Goal: Task Accomplishment & Management: Complete application form

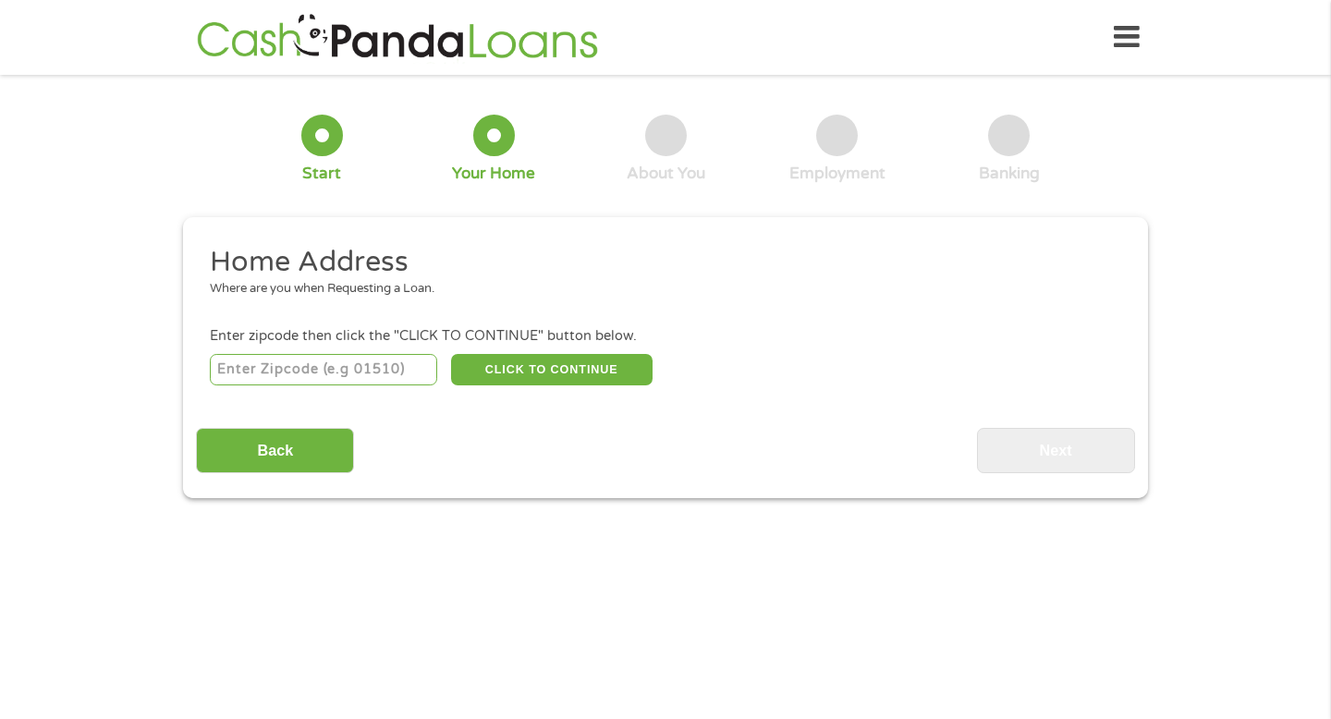
click at [381, 378] on input "number" at bounding box center [324, 369] width 228 height 31
type input "33066"
click at [568, 363] on button "CLICK TO CONTINUE" at bounding box center [551, 369] width 201 height 31
type input "33066"
type input "[GEOGRAPHIC_DATA]"
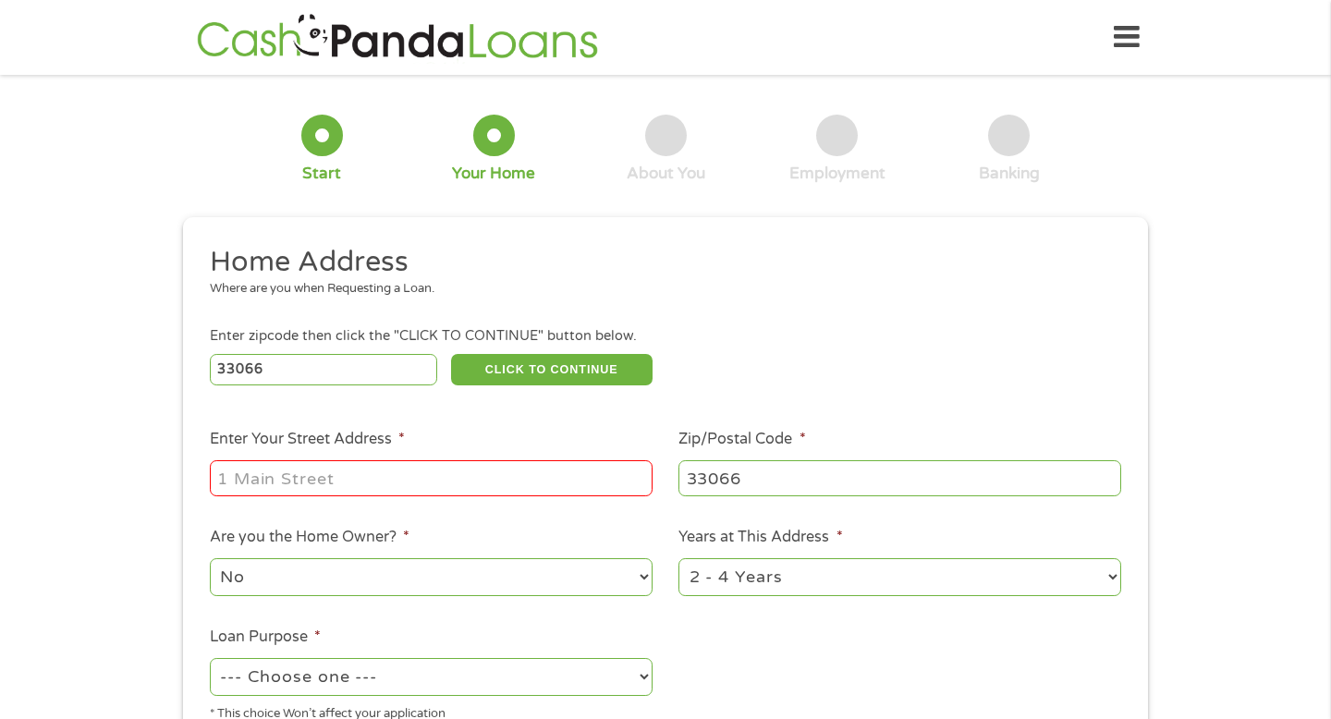
click at [435, 481] on input "Enter Your Street Address *" at bounding box center [431, 477] width 443 height 35
type input "[GEOGRAPHIC_DATA]"
click at [454, 482] on input "[GEOGRAPHIC_DATA]" at bounding box center [431, 477] width 443 height 35
click at [387, 575] on select "No Yes" at bounding box center [431, 577] width 443 height 38
select select "yes"
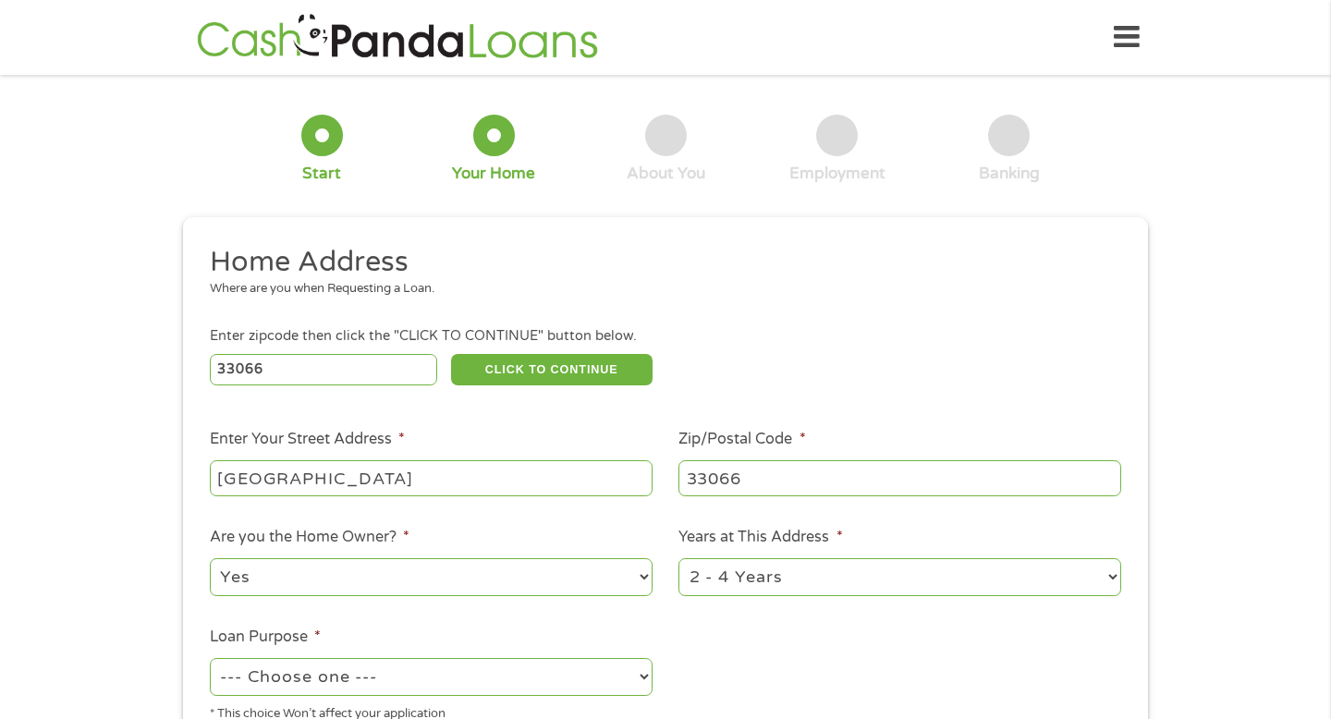
click at [210, 559] on select "No Yes" at bounding box center [431, 577] width 443 height 38
click at [827, 574] on select "1 Year or less 1 - 2 Years 2 - 4 Years Over 4 Years" at bounding box center [899, 577] width 443 height 38
select select "60months"
click at [678, 559] on select "1 Year or less 1 - 2 Years 2 - 4 Years Over 4 Years" at bounding box center [899, 577] width 443 height 38
click at [381, 675] on select "--- Choose one --- Pay Bills Debt Consolidation Home Improvement Major Purchase…" at bounding box center [431, 677] width 443 height 38
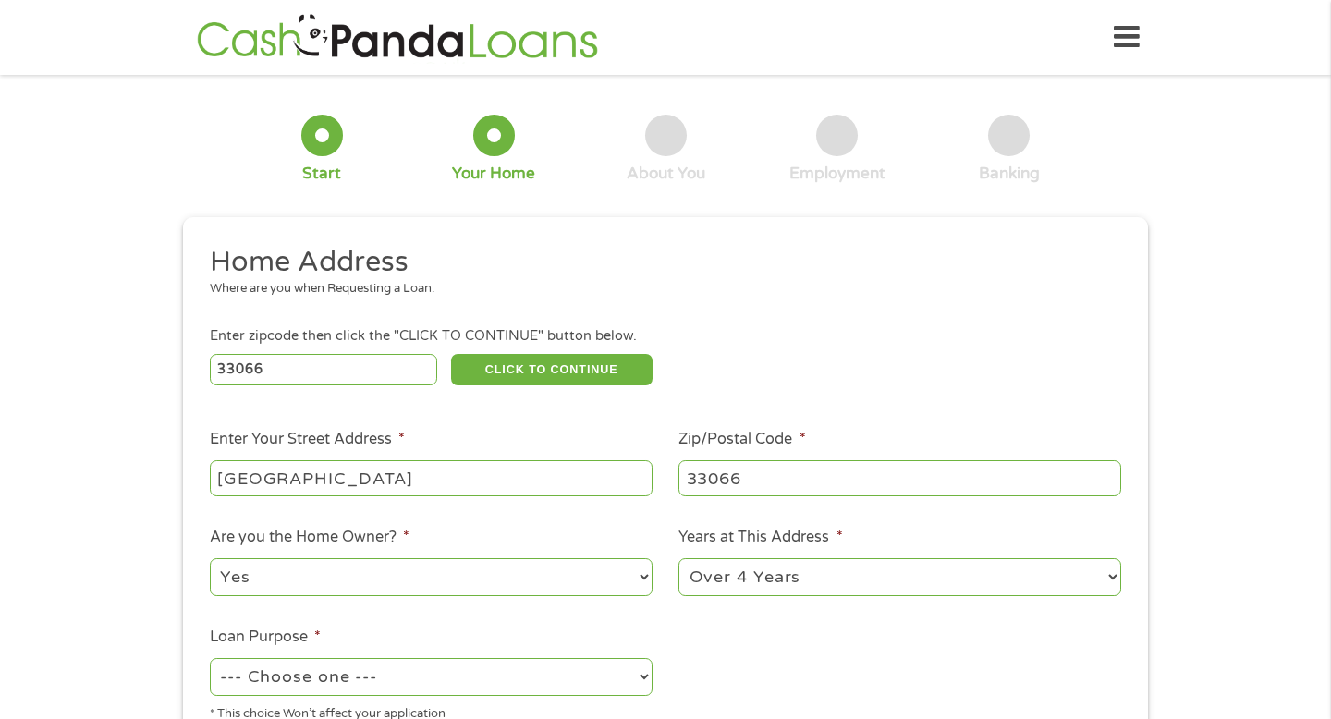
select select "shorttermcash"
click at [210, 659] on select "--- Choose one --- Pay Bills Debt Consolidation Home Improvement Major Purchase…" at bounding box center [431, 677] width 443 height 38
click at [718, 639] on ul "Home Address Where are you when Requesting a Loan. Enter zipcode then click the…" at bounding box center [665, 491] width 938 height 494
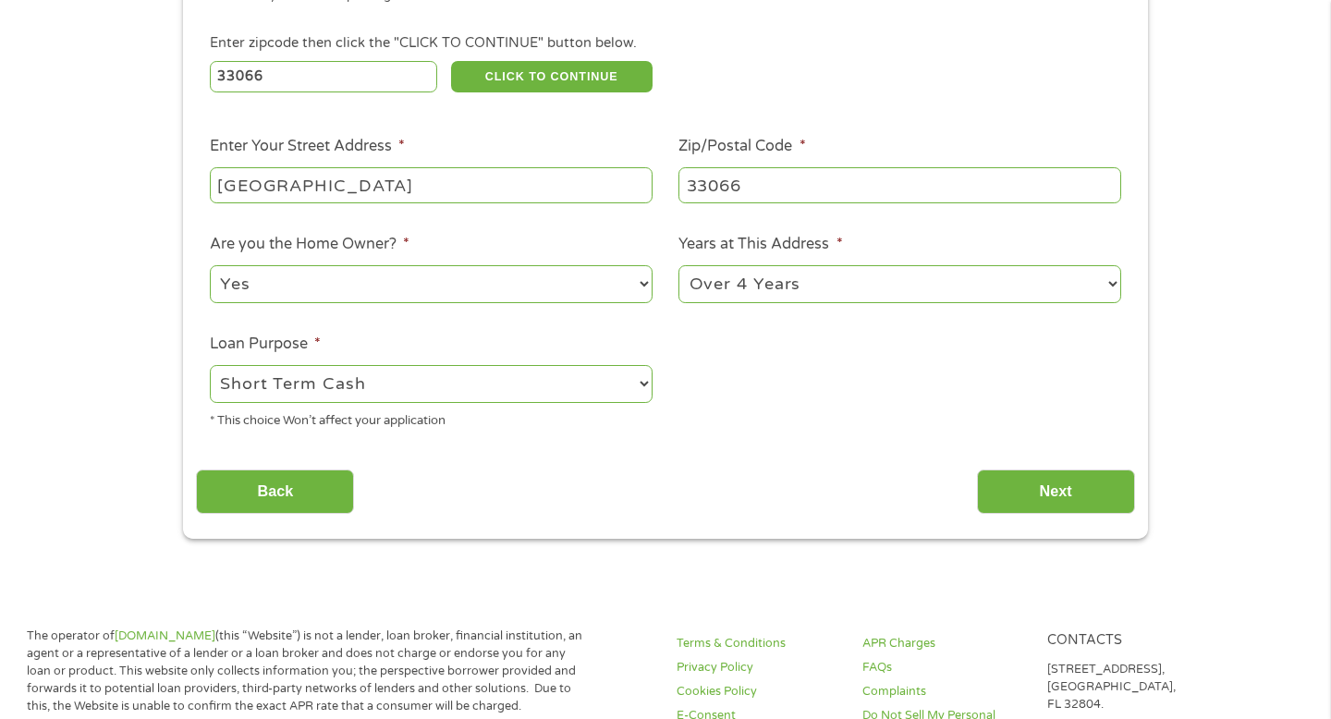
scroll to position [333, 0]
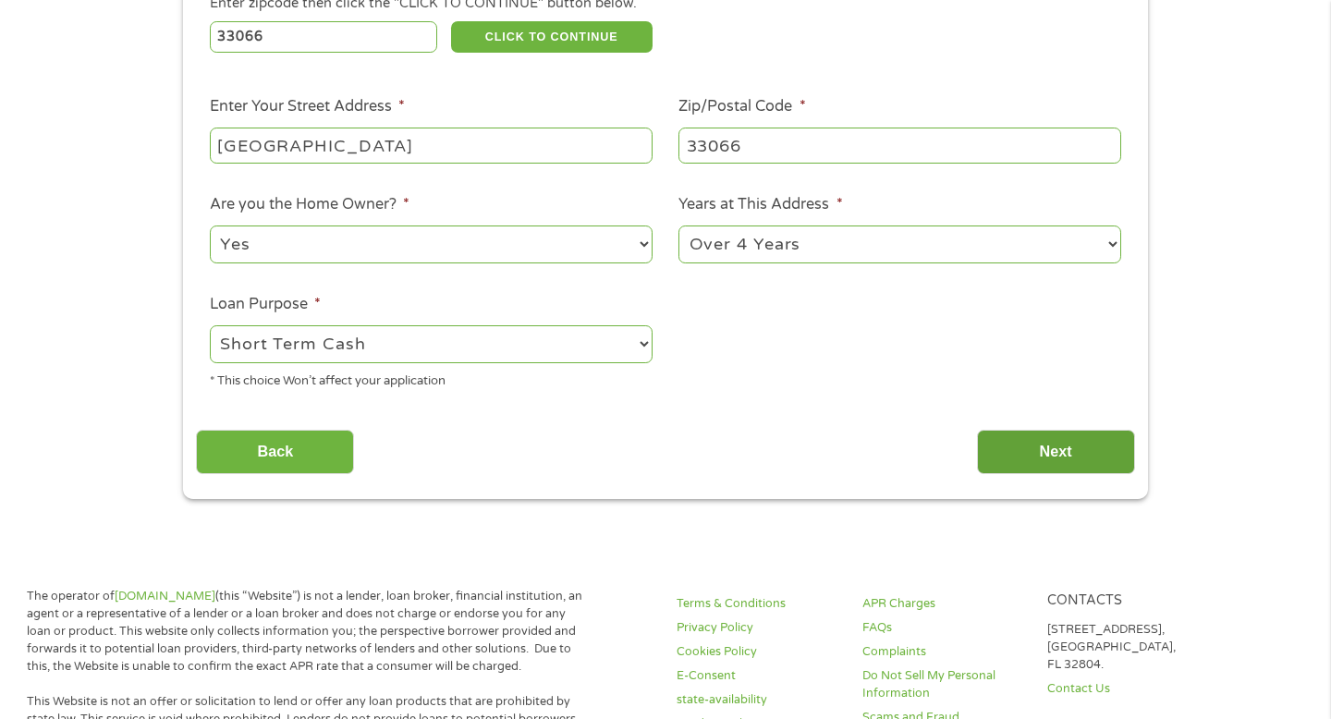
click at [1079, 457] on input "Next" at bounding box center [1056, 452] width 158 height 45
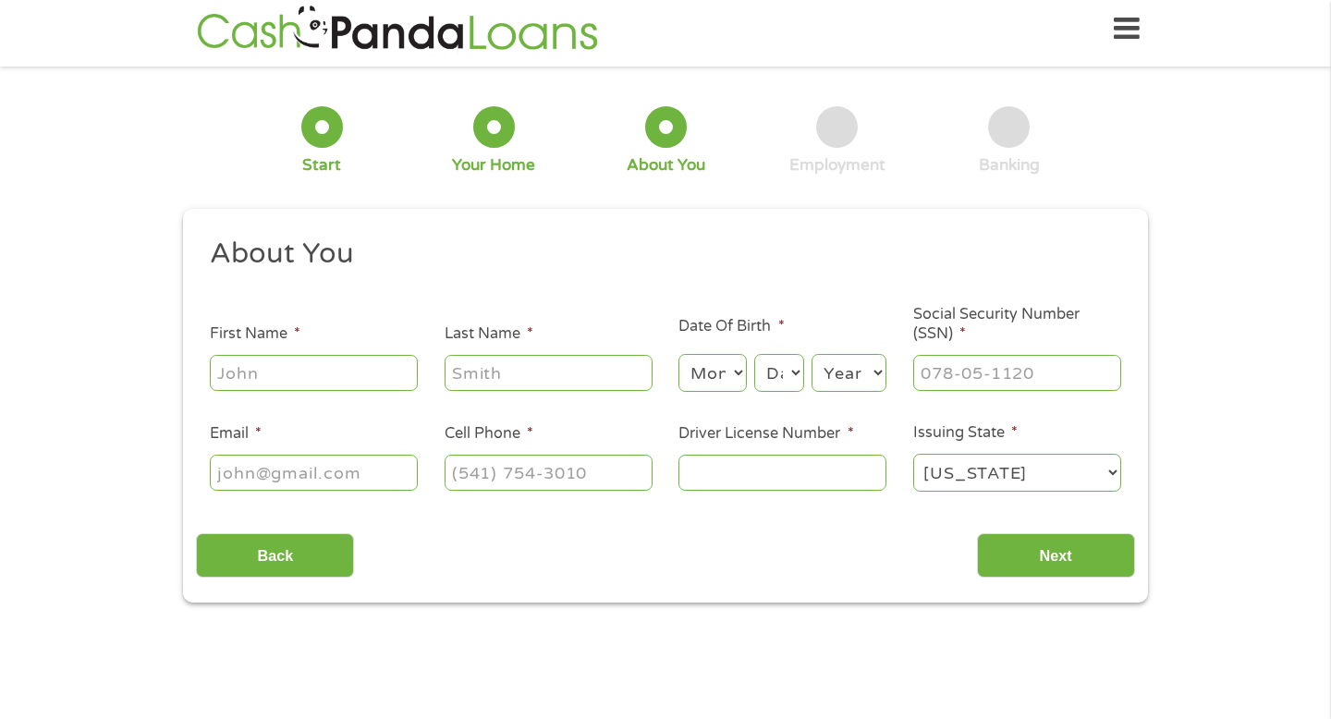
scroll to position [0, 0]
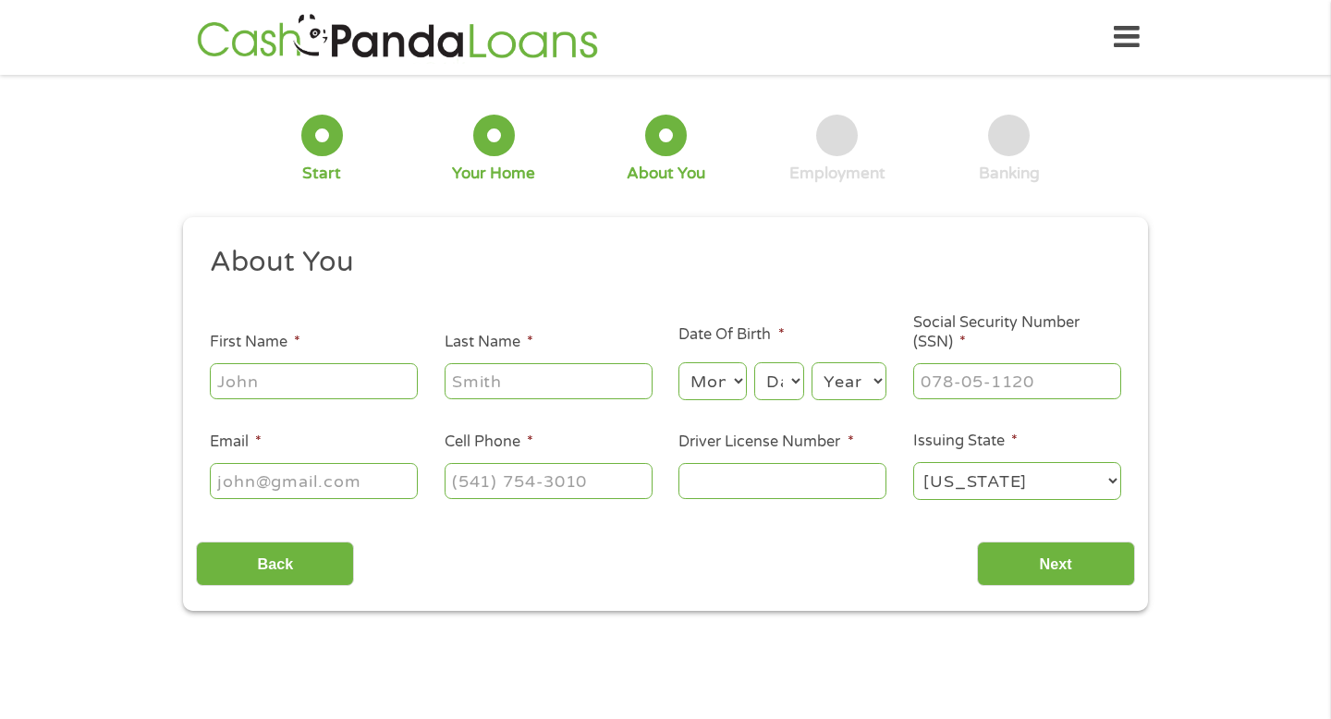
click at [383, 371] on input "First Name *" at bounding box center [314, 380] width 208 height 35
type input "[PERSON_NAME]"
type input "[EMAIL_ADDRESS][DOMAIN_NAME]"
type input "[PHONE_NUMBER]"
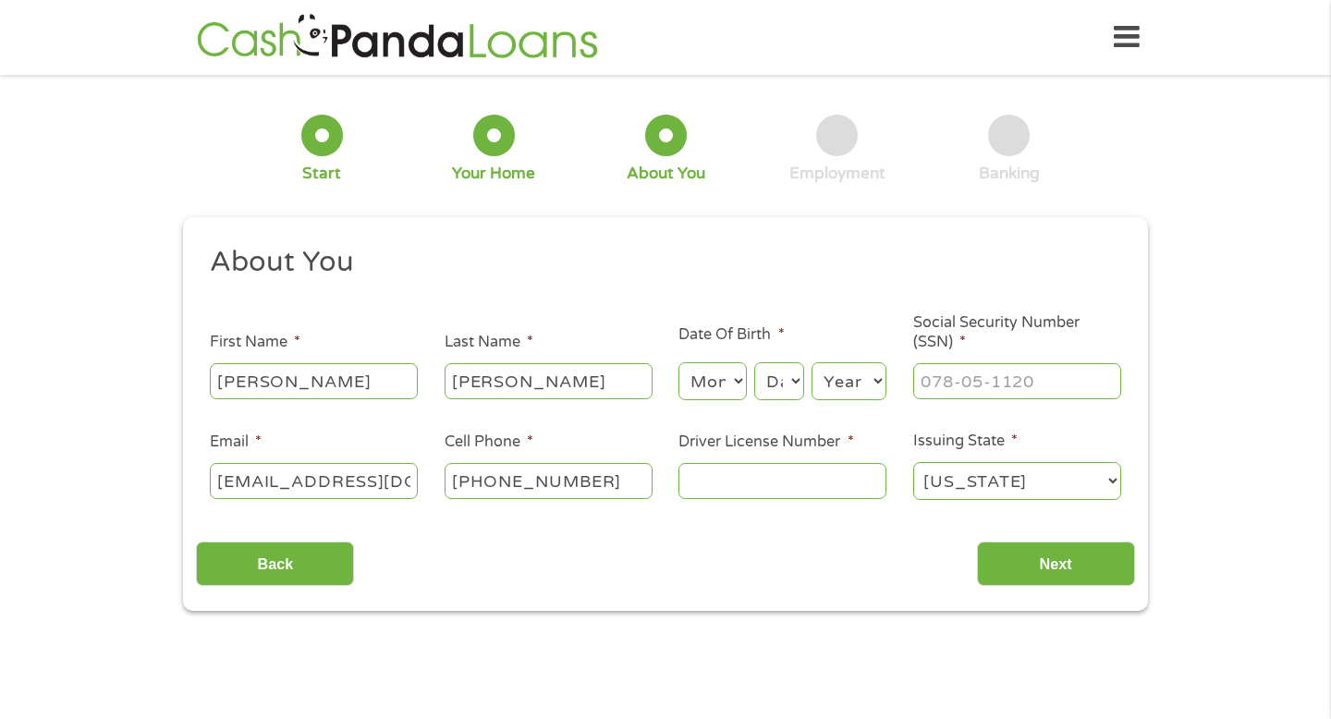
click at [720, 387] on select "Month 1 2 3 4 5 6 7 8 9 10 11 12" at bounding box center [711, 381] width 67 height 38
select select "3"
click at [678, 363] on select "Month 1 2 3 4 5 6 7 8 9 10 11 12" at bounding box center [711, 381] width 67 height 38
click at [787, 379] on select "Day 1 2 3 4 5 6 7 8 9 10 11 12 13 14 15 16 17 18 19 20 21 22 23 24 25 26 27 28 …" at bounding box center [779, 381] width 50 height 38
select select "10"
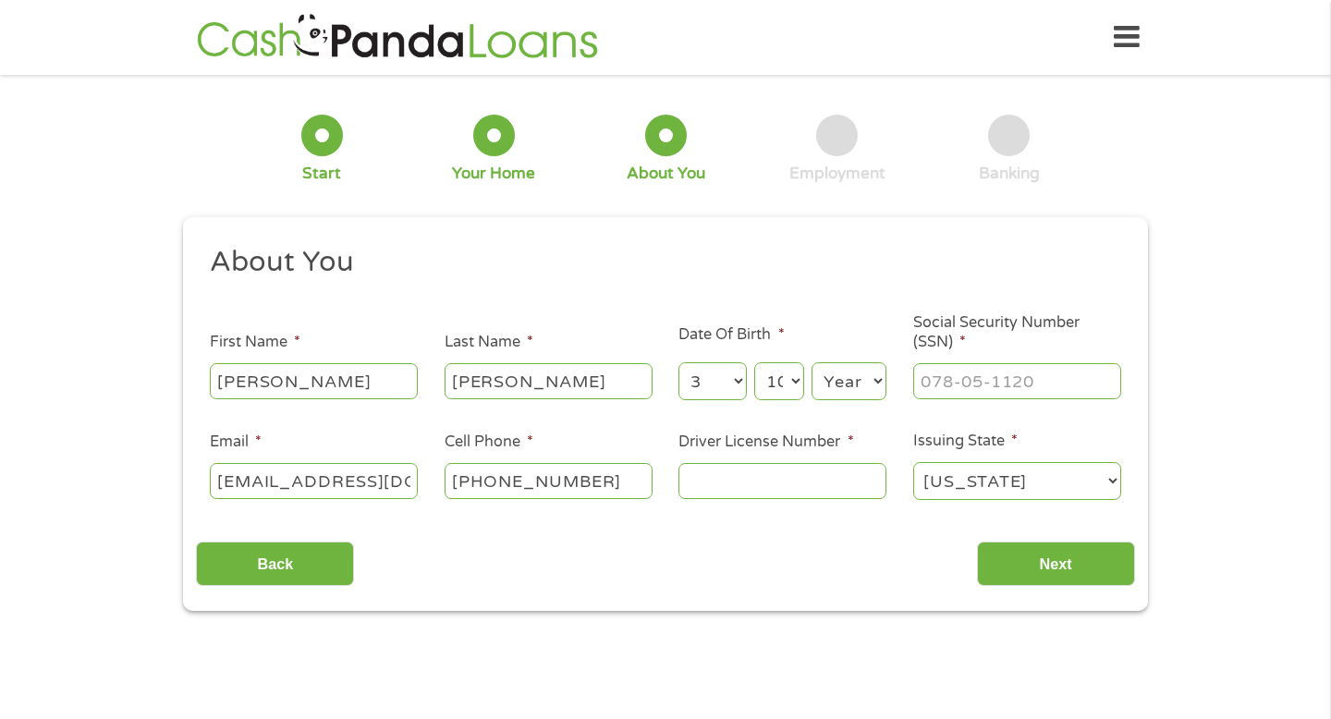
click at [754, 363] on select "Day 1 2 3 4 5 6 7 8 9 10 11 12 13 14 15 16 17 18 19 20 21 22 23 24 25 26 27 28 …" at bounding box center [779, 381] width 50 height 38
click at [868, 379] on select "Year [DATE] 2006 2005 2004 2003 2002 2001 2000 1999 1998 1997 1996 1995 1994 19…" at bounding box center [849, 381] width 75 height 38
select select "1973"
click at [812, 363] on select "Year [DATE] 2006 2005 2004 2003 2002 2001 2000 1999 1998 1997 1996 1995 1994 19…" at bounding box center [849, 381] width 75 height 38
type input "___-__-____"
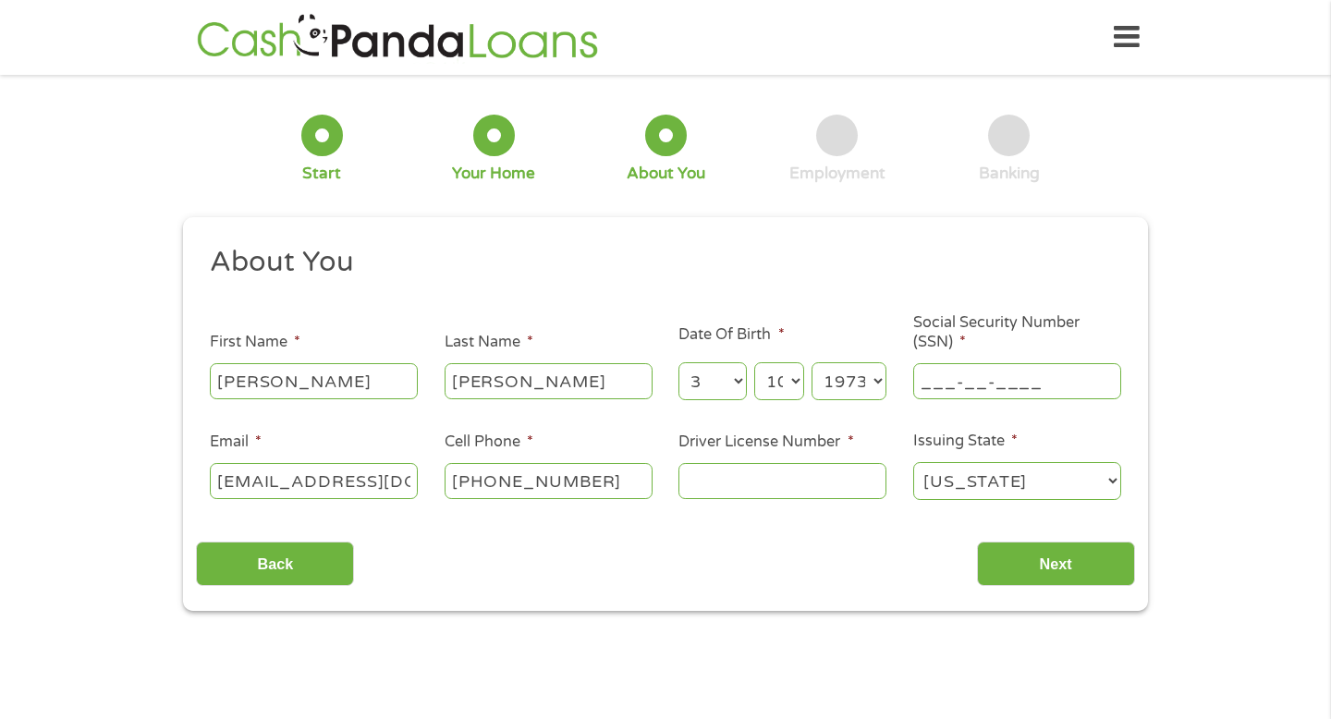
click at [983, 397] on input "___-__-____" at bounding box center [1017, 380] width 208 height 35
type input "130-68-0832"
click at [784, 469] on input "Driver License Number *" at bounding box center [782, 480] width 208 height 35
type input "G432-437-73-090"
click at [1047, 565] on input "Next" at bounding box center [1056, 564] width 158 height 45
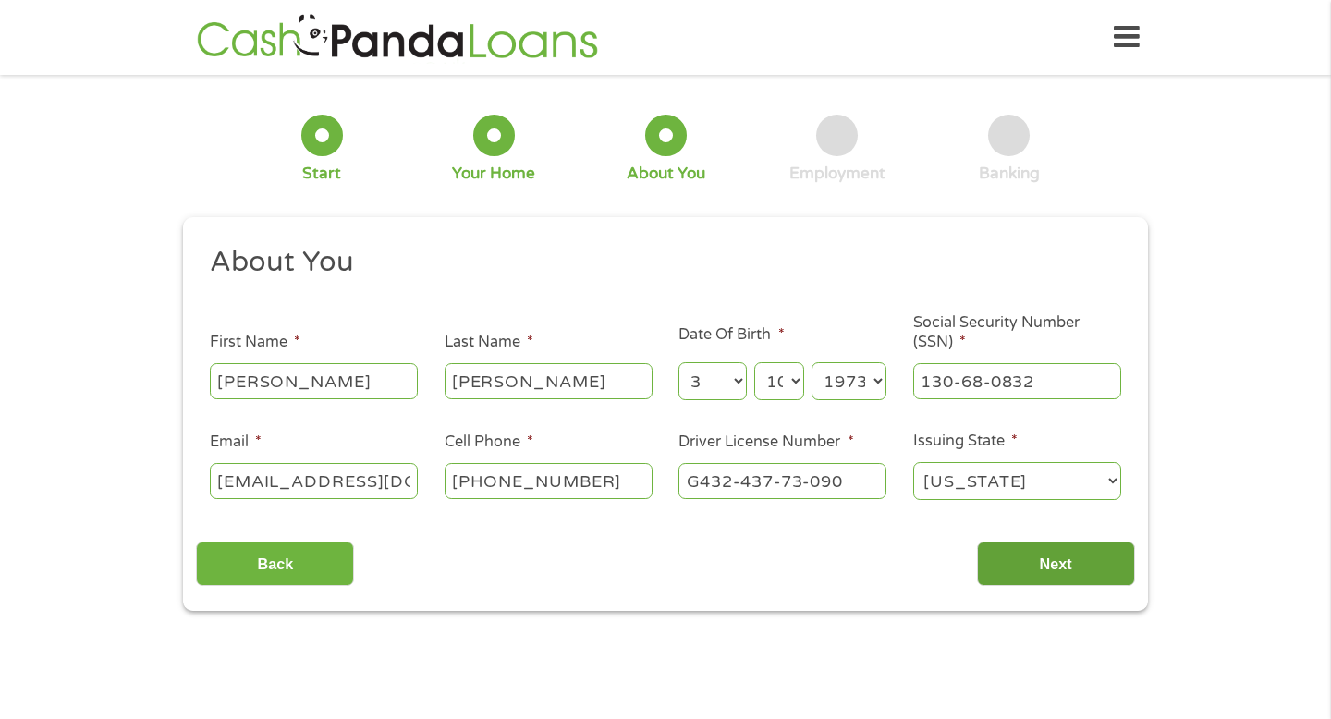
scroll to position [7, 7]
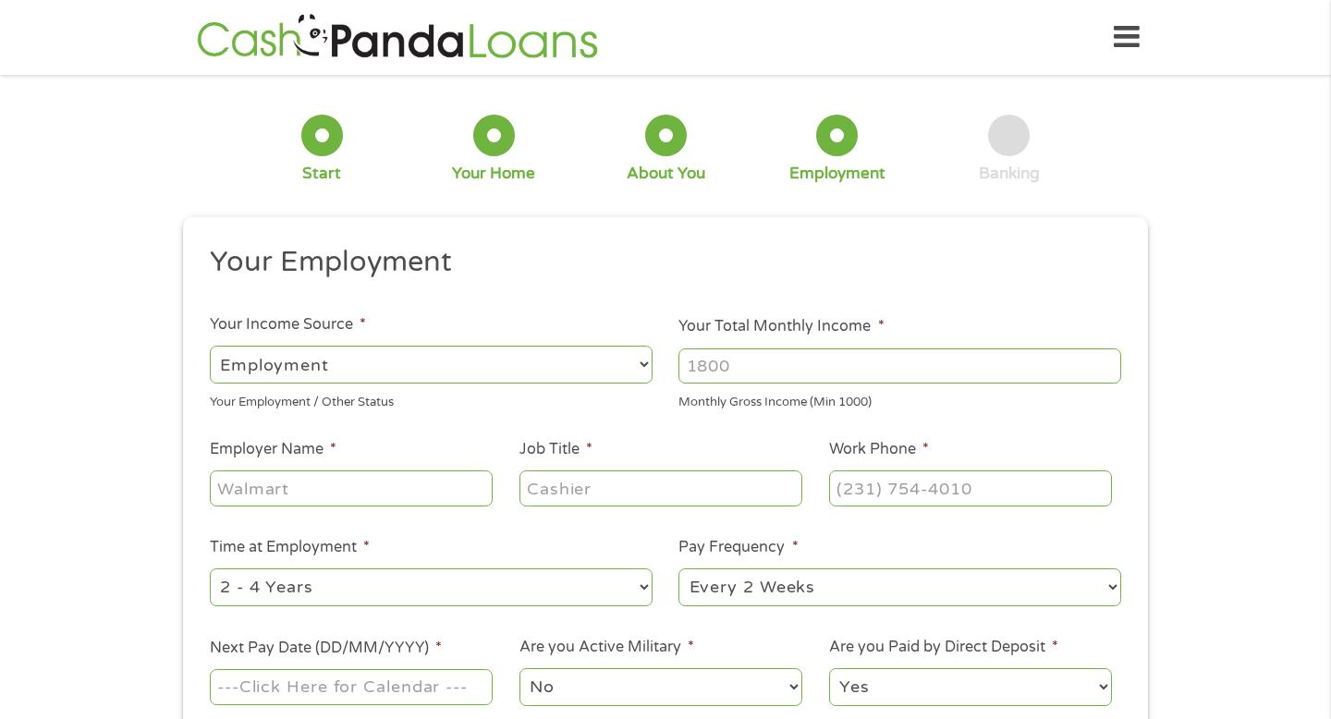
click at [888, 370] on input "Your Total Monthly Income *" at bounding box center [899, 365] width 443 height 35
click at [1115, 368] on input "Your Total Monthly Income *" at bounding box center [899, 365] width 443 height 35
click at [1111, 368] on input "1000" at bounding box center [899, 365] width 443 height 35
drag, startPoint x: 833, startPoint y: 366, endPoint x: 641, endPoint y: 343, distance: 193.6
click at [641, 343] on ul "Your Employment Your Income Source * --- Choose one --- Employment [DEMOGRAPHIC…" at bounding box center [665, 483] width 938 height 479
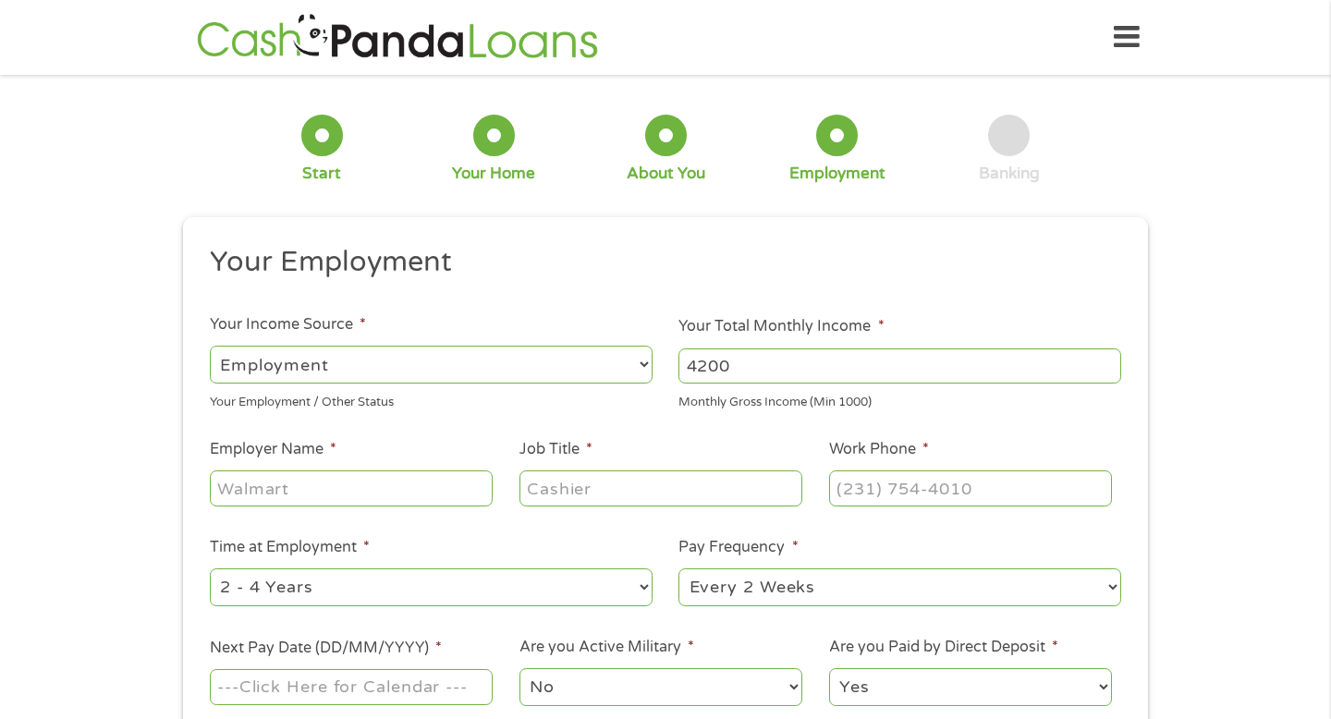
type input "4200"
click at [309, 492] on input "Employer Name *" at bounding box center [351, 487] width 283 height 35
type input "FMG FUNDING"
type input "OWNER"
type input "[PHONE_NUMBER]"
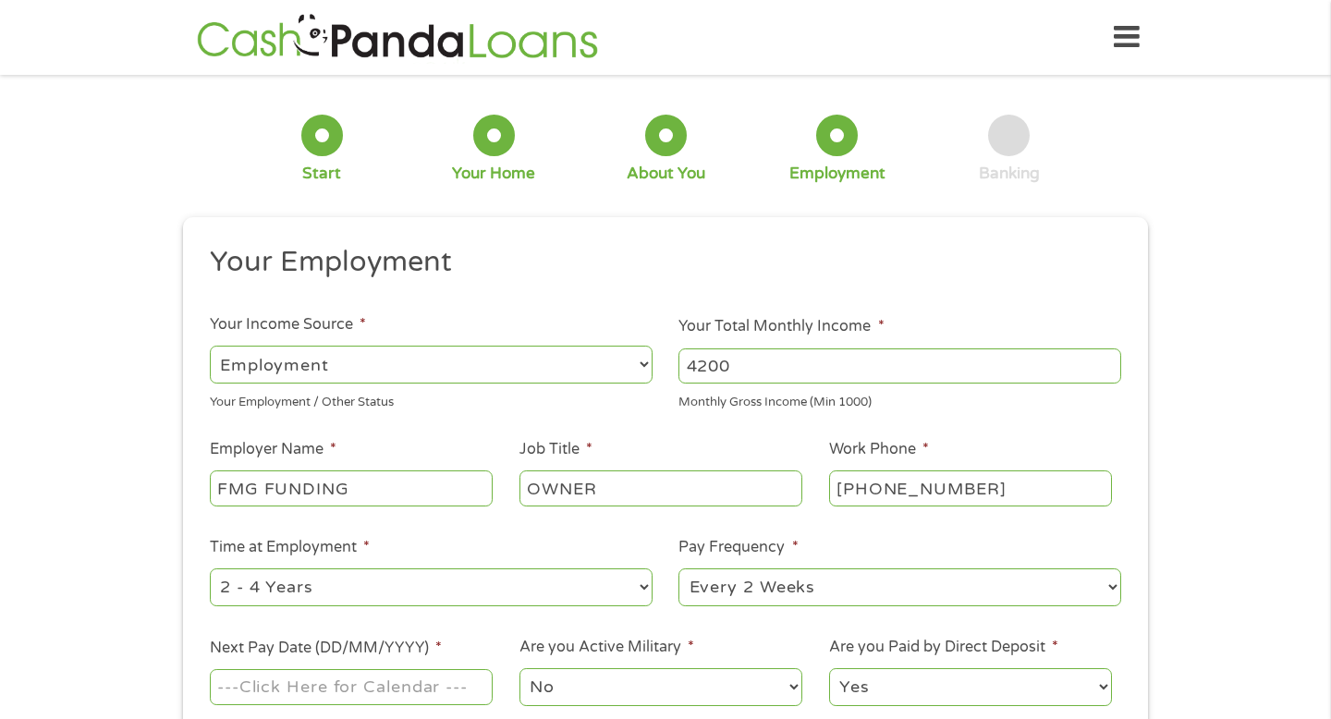
click at [343, 592] on select "--- Choose one --- 1 Year or less 1 - 2 Years 2 - 4 Years Over 4 Years" at bounding box center [431, 587] width 443 height 38
select select "60months"
click at [210, 568] on select "--- Choose one --- 1 Year or less 1 - 2 Years 2 - 4 Years Over 4 Years" at bounding box center [431, 587] width 443 height 38
click at [842, 588] on select "--- Choose one --- Every 2 Weeks Every Week Monthly Semi-Monthly" at bounding box center [899, 587] width 443 height 38
select select "weekly"
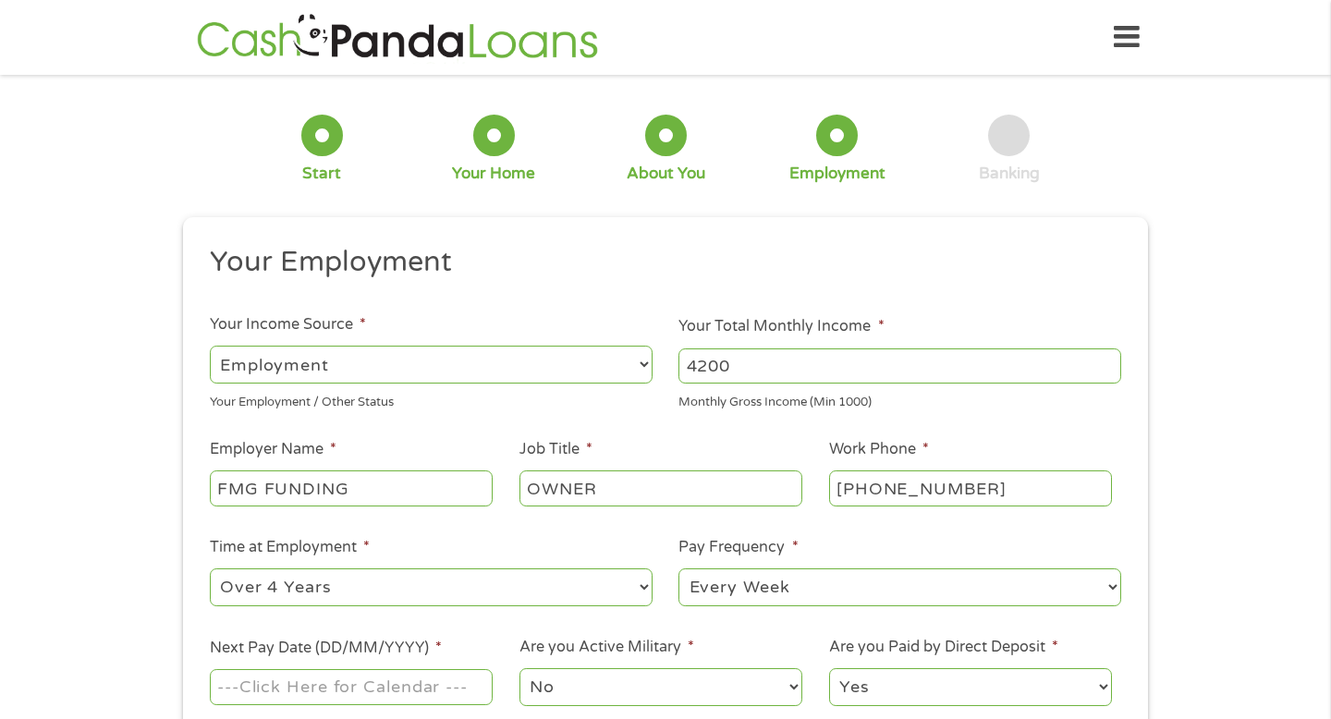
click at [678, 568] on select "--- Choose one --- Every 2 Weeks Every Week Monthly Semi-Monthly" at bounding box center [899, 587] width 443 height 38
click at [448, 702] on input "Next Pay Date (DD/MM/YYYY) *" at bounding box center [351, 686] width 283 height 35
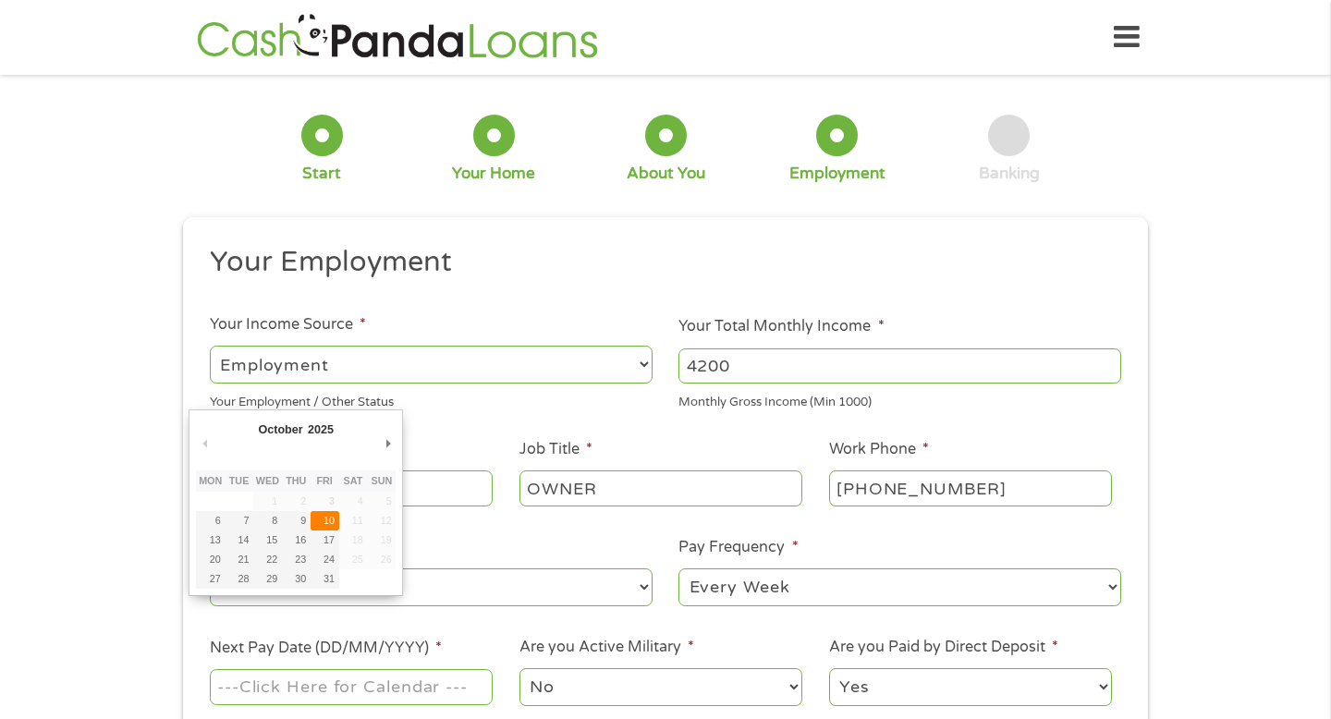
type input "[DATE]"
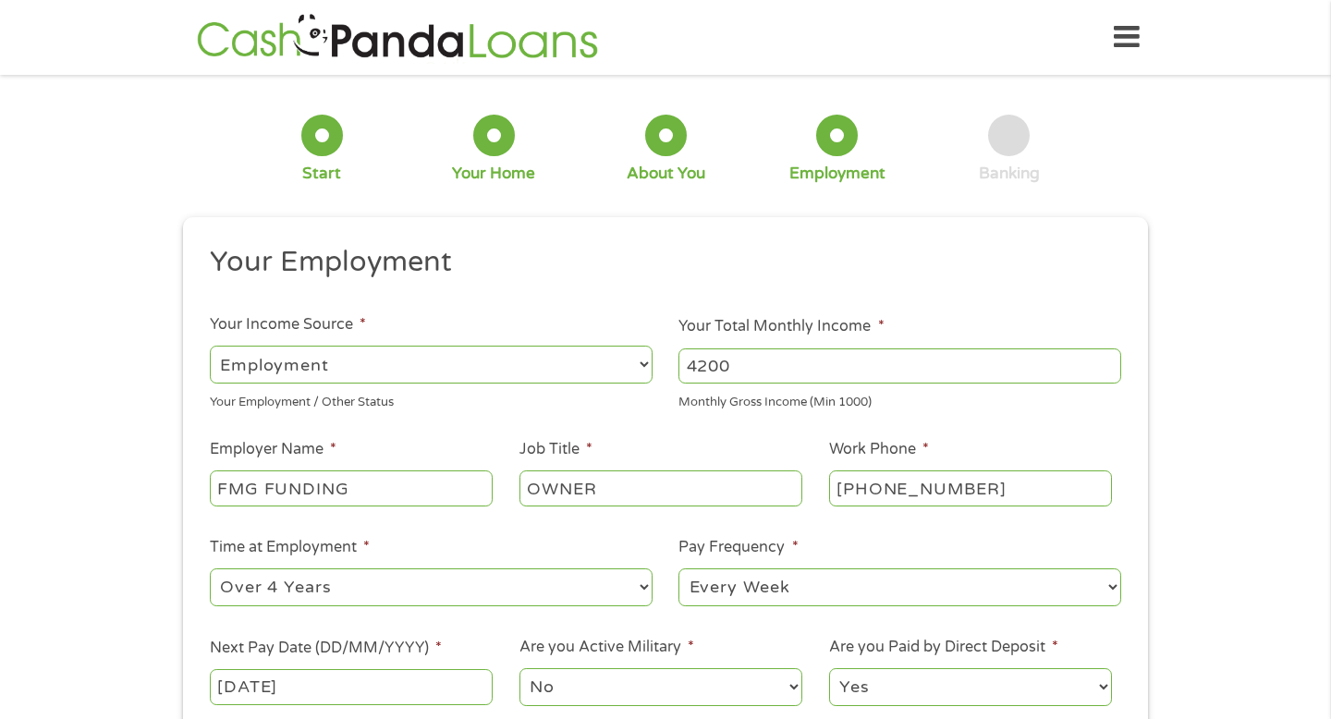
click at [1185, 631] on div "1 Start 2 Your Home 3 About You 4 Employment 5 Banking 6 This field is hidden w…" at bounding box center [665, 452] width 1331 height 729
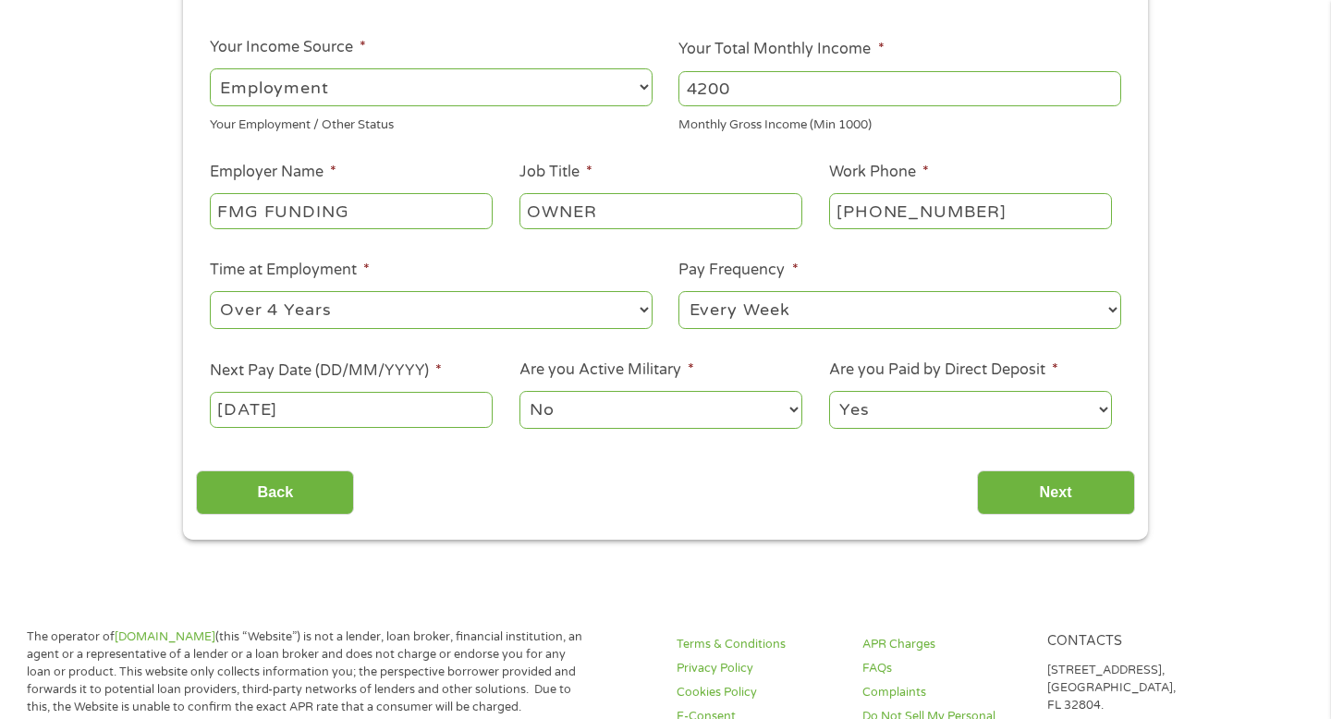
scroll to position [296, 0]
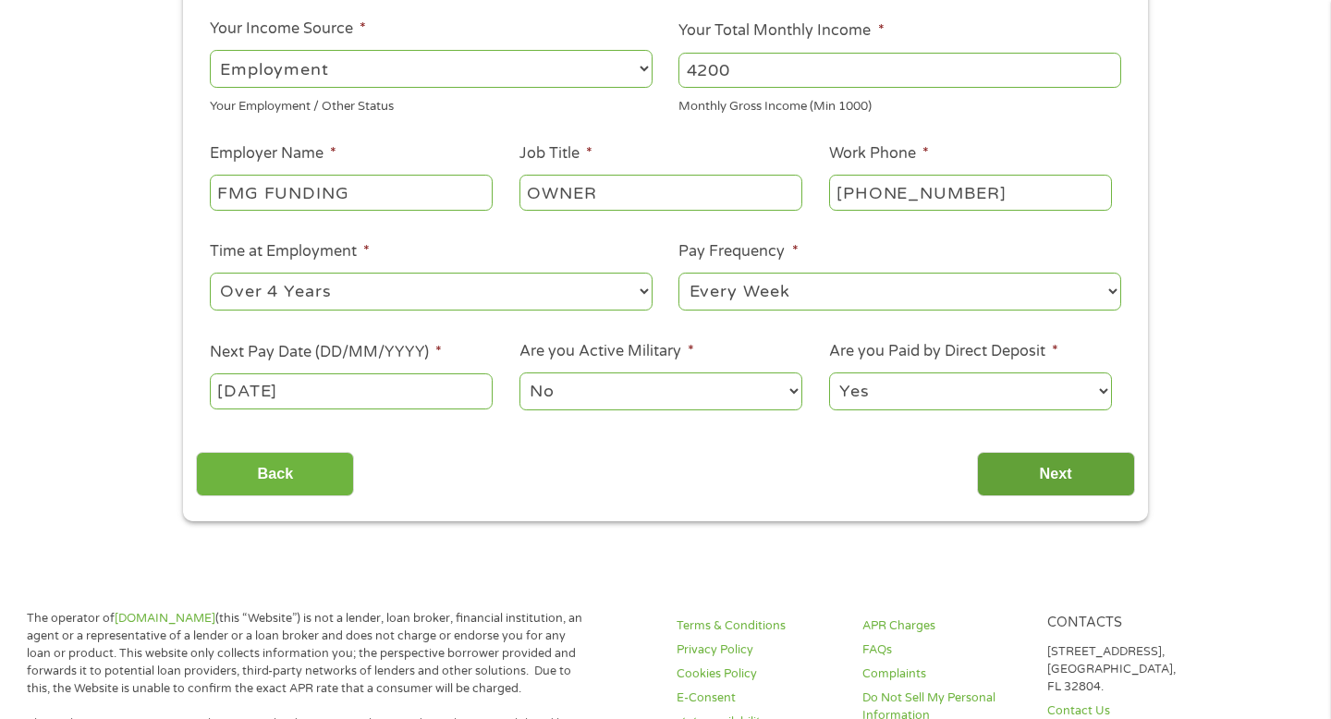
click at [1084, 473] on input "Next" at bounding box center [1056, 474] width 158 height 45
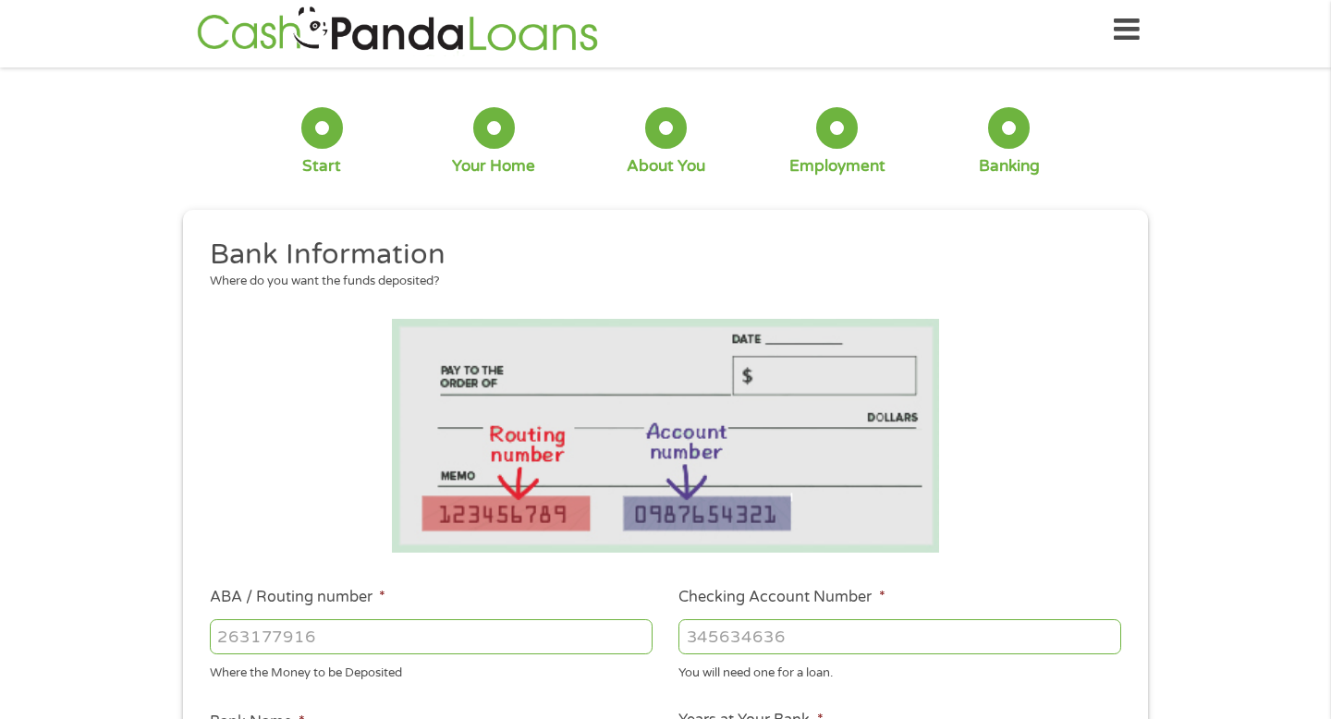
scroll to position [0, 0]
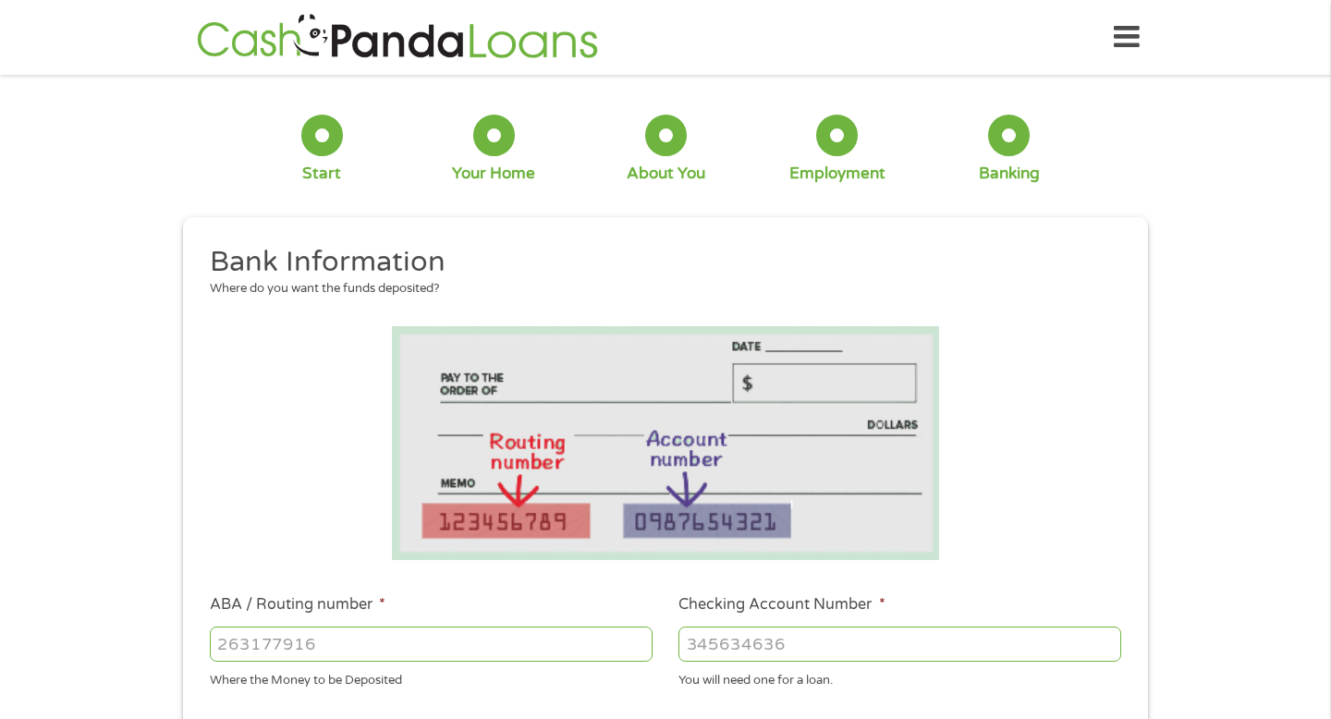
click at [395, 637] on input "ABA / Routing number *" at bounding box center [431, 644] width 443 height 35
type input "267084131"
type input "[PERSON_NAME] [PERSON_NAME] BANK NA"
type input "267084131"
click at [723, 647] on input "Checking Account Number *" at bounding box center [899, 644] width 443 height 35
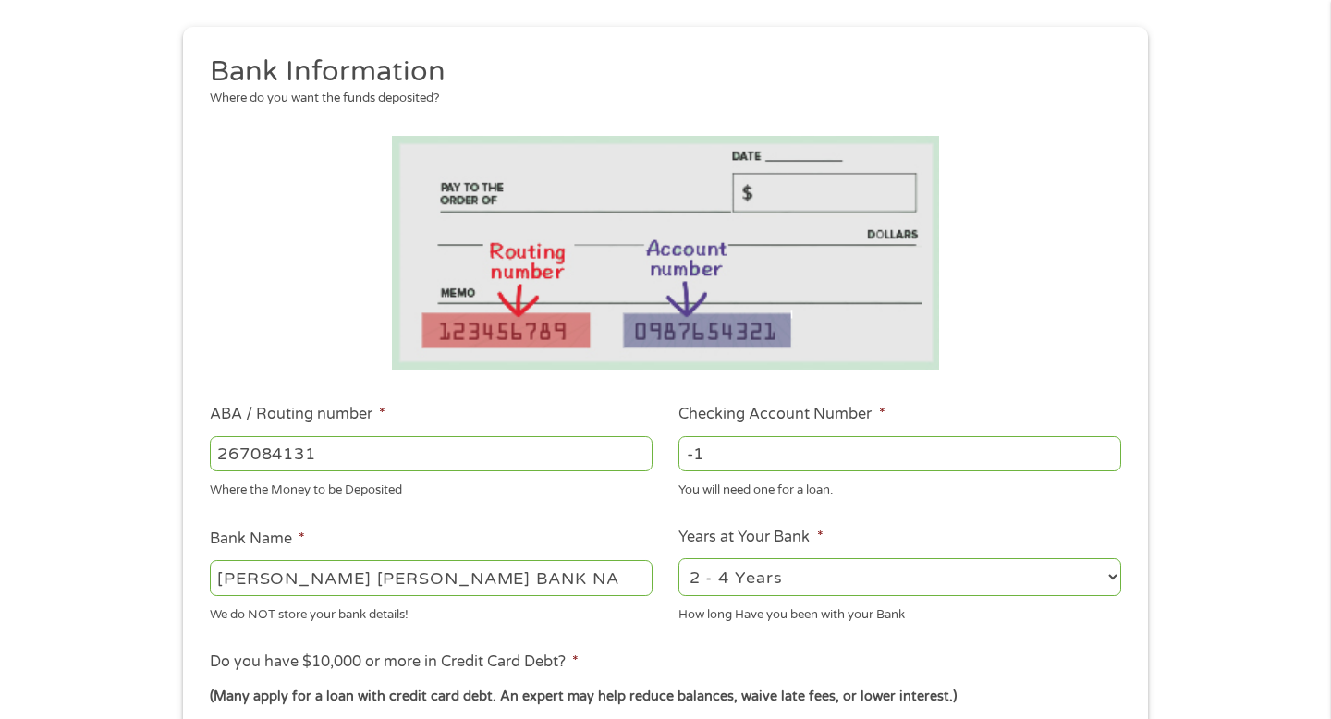
scroll to position [185, 0]
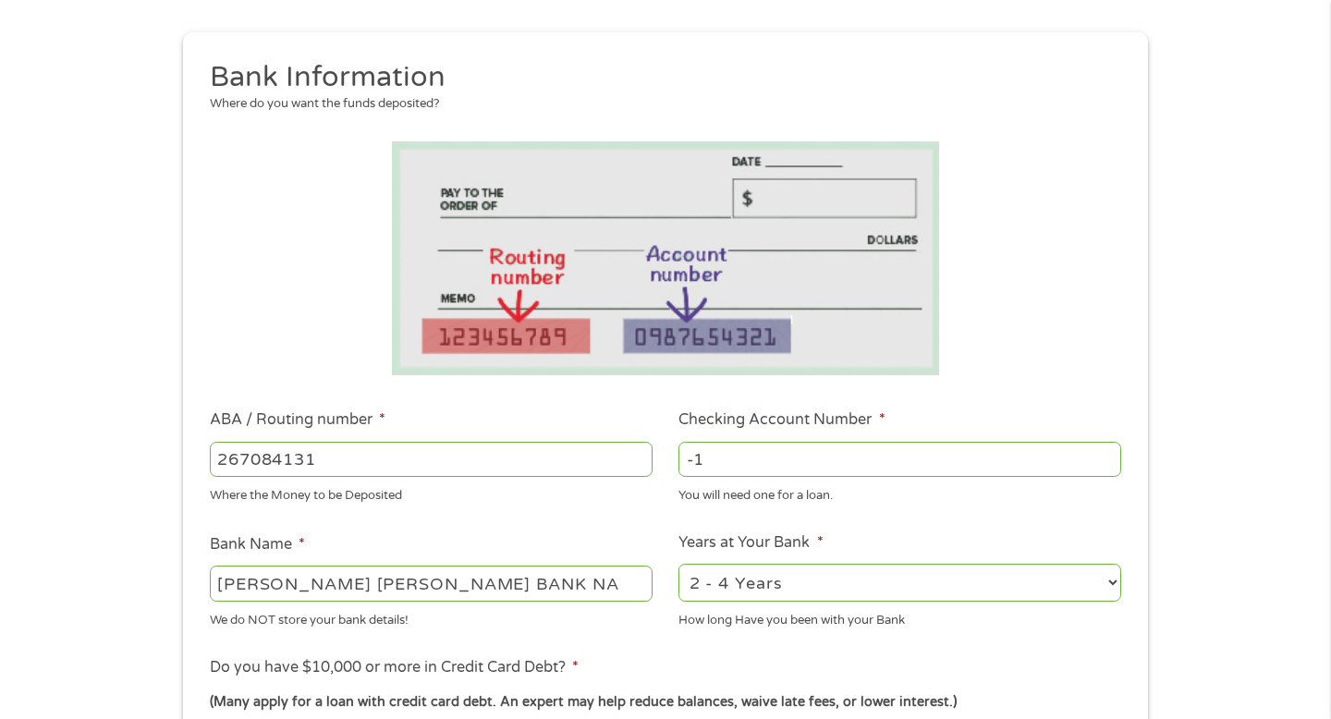
drag, startPoint x: 854, startPoint y: 465, endPoint x: 698, endPoint y: 427, distance: 160.7
click at [698, 427] on li "Checking Account Number * -1 You will need one for a loan." at bounding box center [900, 457] width 470 height 96
type input "727677810"
click at [1150, 532] on div "1 Start 2 Your Home 3 About You 4 Employment 5 Banking 6 This field is hidden w…" at bounding box center [665, 489] width 998 height 1172
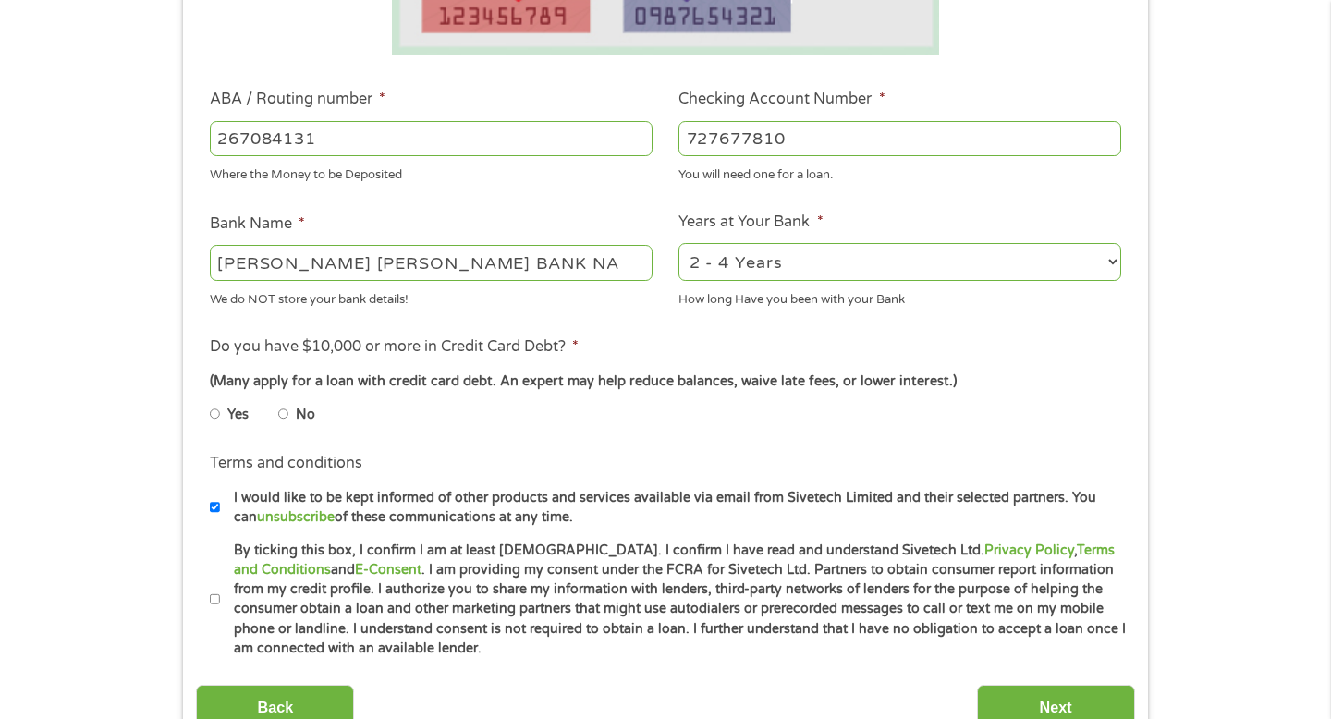
scroll to position [518, 0]
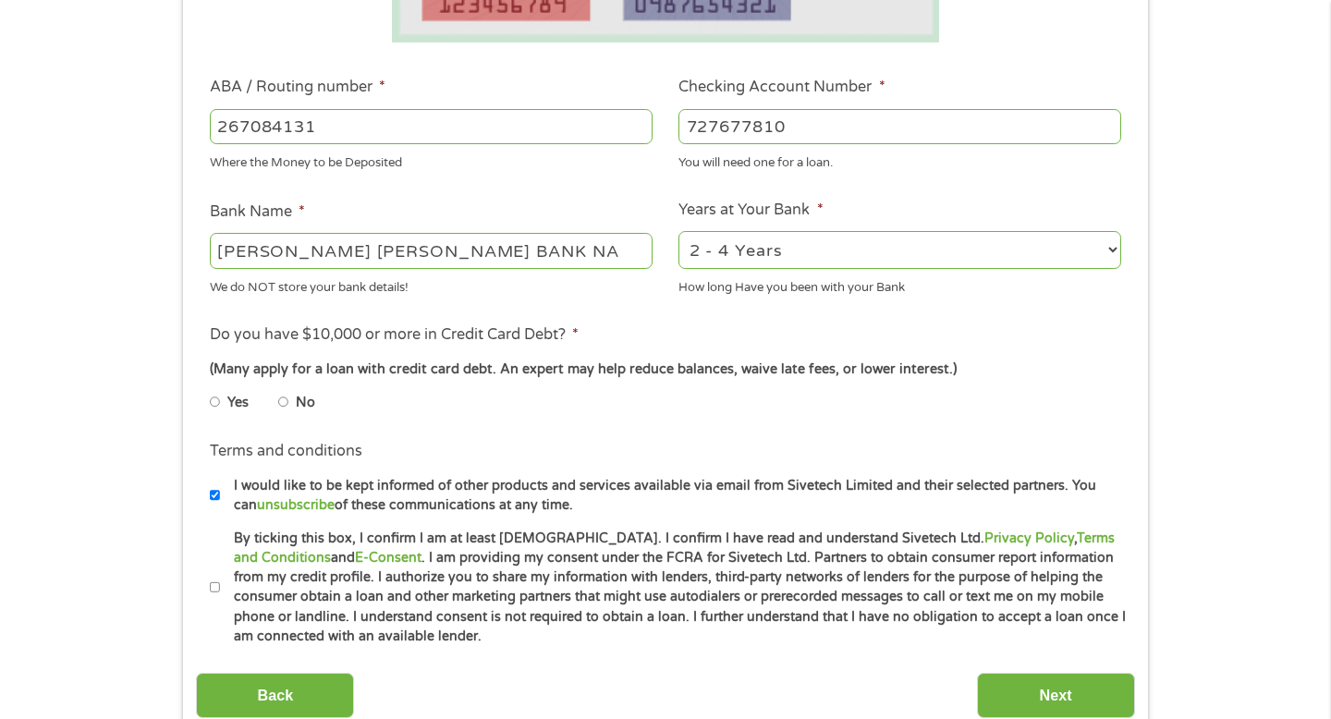
click at [280, 404] on input "No" at bounding box center [283, 402] width 11 height 30
radio input "true"
click at [214, 585] on input "By ticking this box, I confirm I am at least [DEMOGRAPHIC_DATA]. I confirm I ha…" at bounding box center [215, 588] width 11 height 30
checkbox input "true"
click at [1056, 693] on input "Next" at bounding box center [1056, 695] width 158 height 45
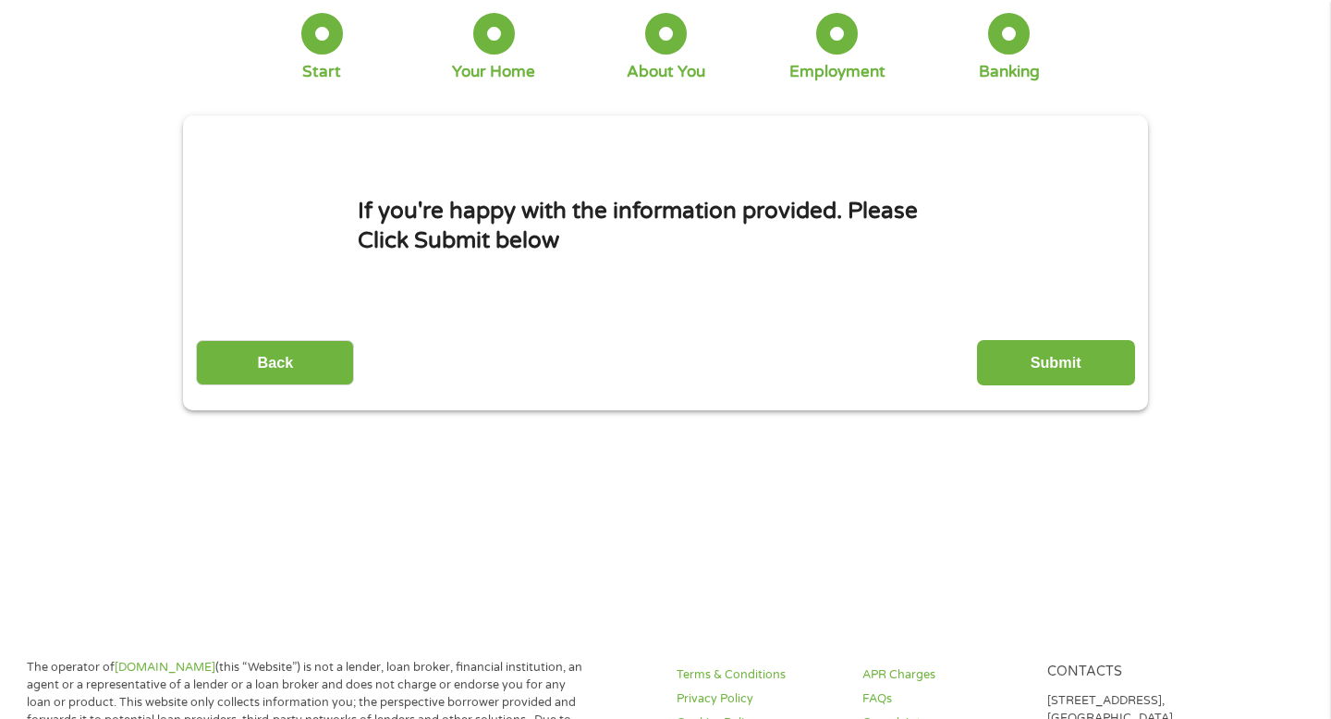
scroll to position [104, 0]
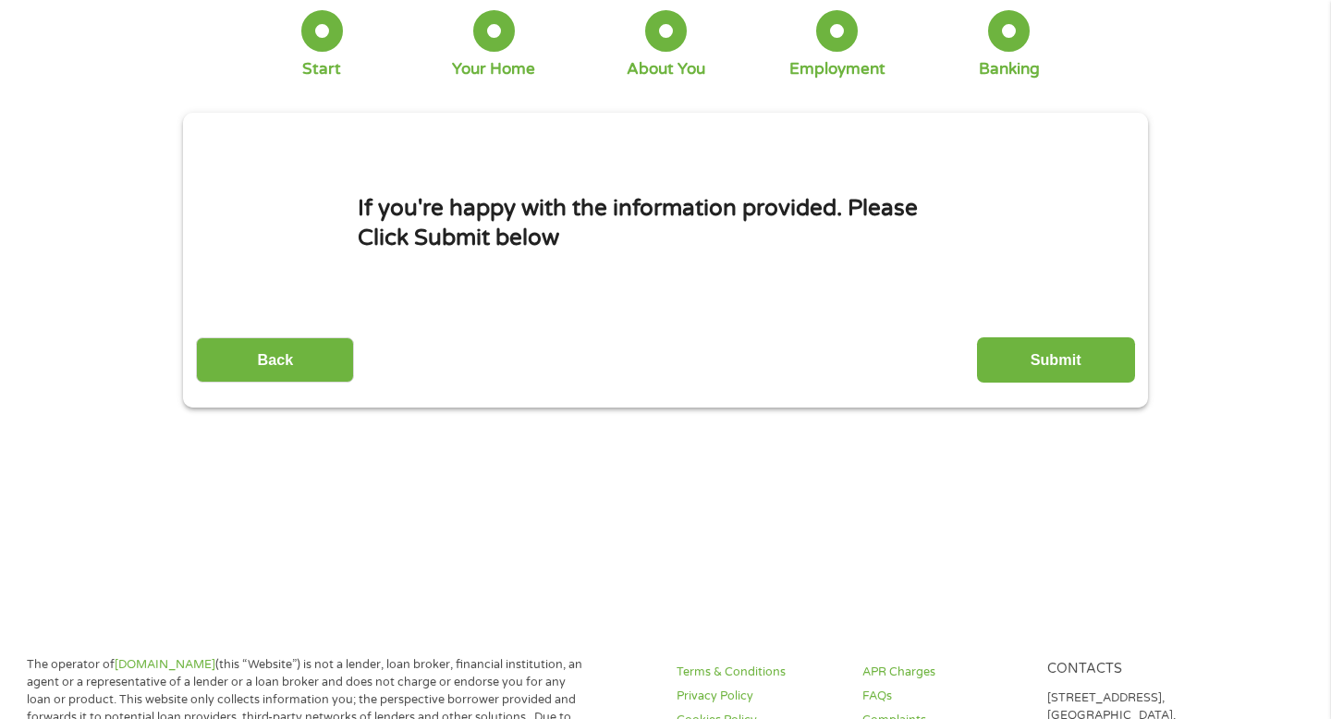
click at [1061, 578] on main "1 Start 2 Your Home 3 About You 4 Employment 5 Banking 6 This field is hidden w…" at bounding box center [665, 295] width 1331 height 624
click at [1019, 585] on main "1 Start 2 Your Home 3 About You 4 Employment 5 Banking 6 This field is hidden w…" at bounding box center [665, 295] width 1331 height 624
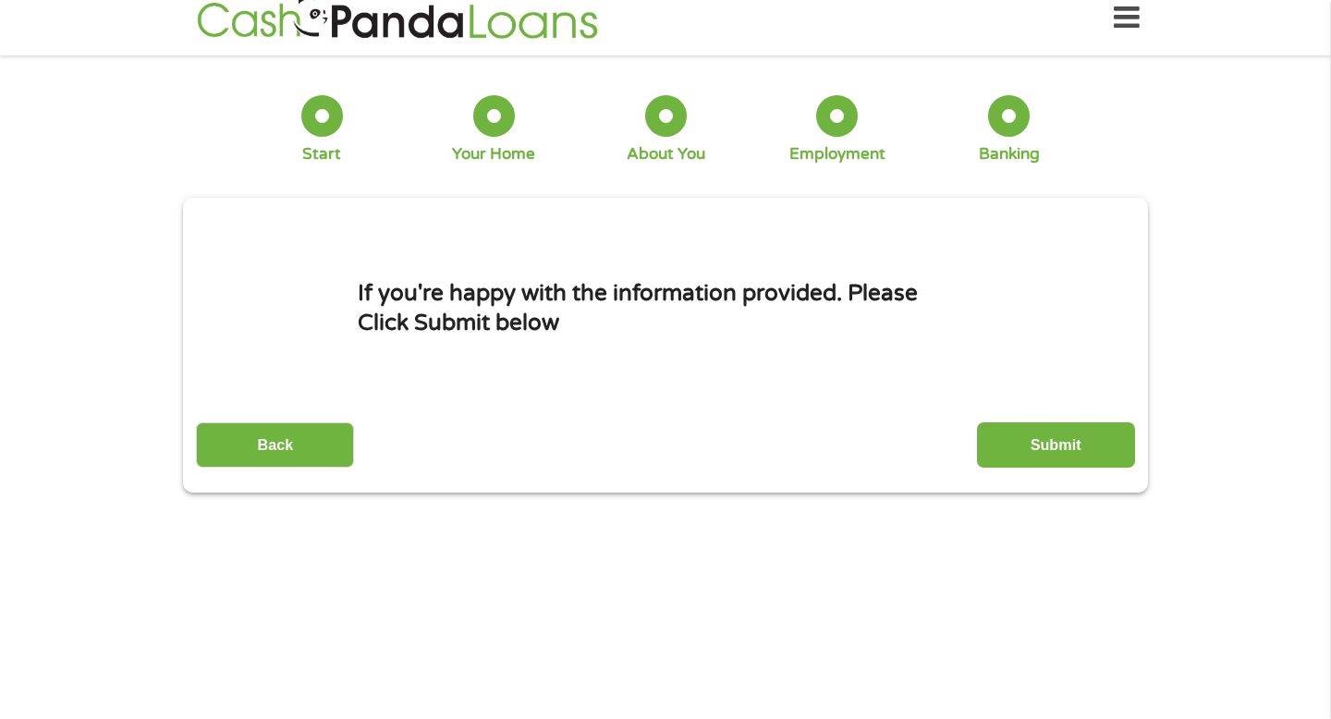
scroll to position [0, 0]
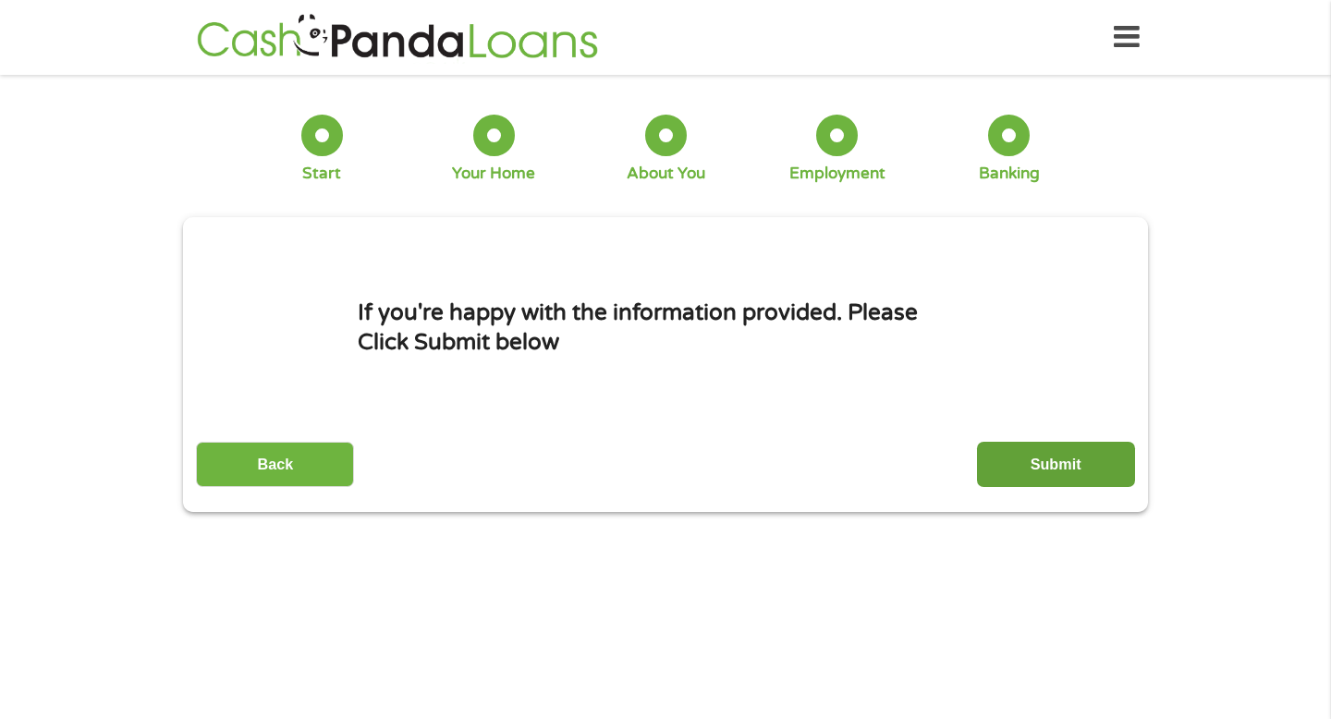
click at [1063, 480] on input "Submit" at bounding box center [1056, 464] width 158 height 45
